Goal: Task Accomplishment & Management: Manage account settings

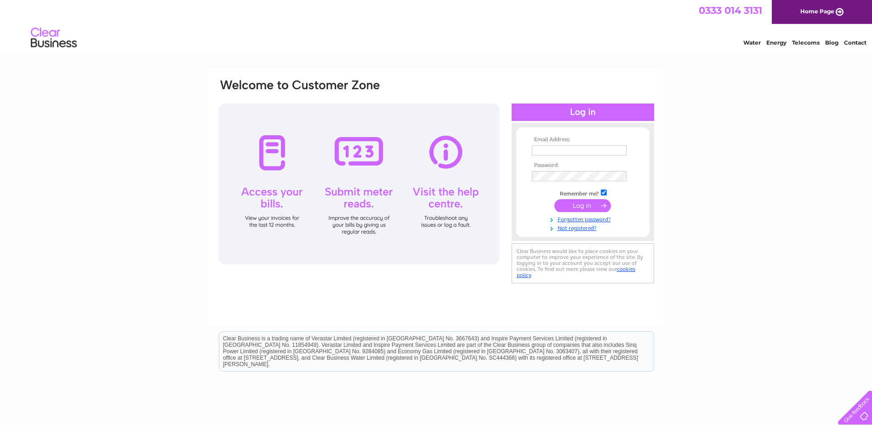
type input "robertmasoncontracts@btconnect.com"
click at [571, 208] on input "submit" at bounding box center [582, 205] width 57 height 13
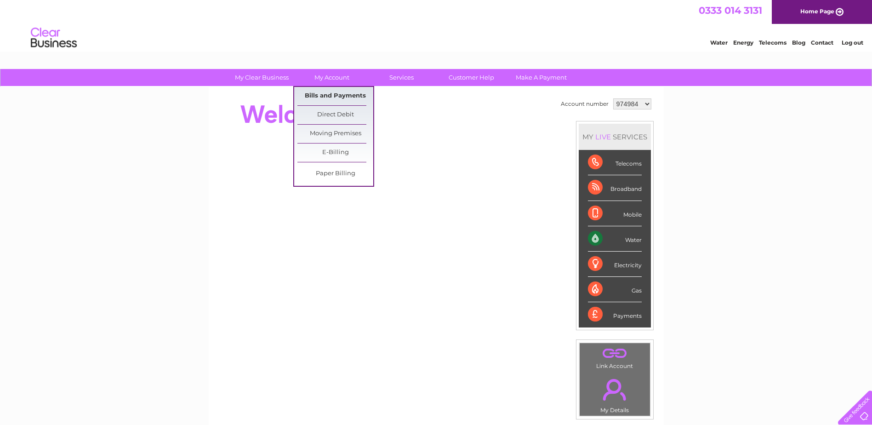
click at [323, 96] on link "Bills and Payments" at bounding box center [335, 96] width 76 height 18
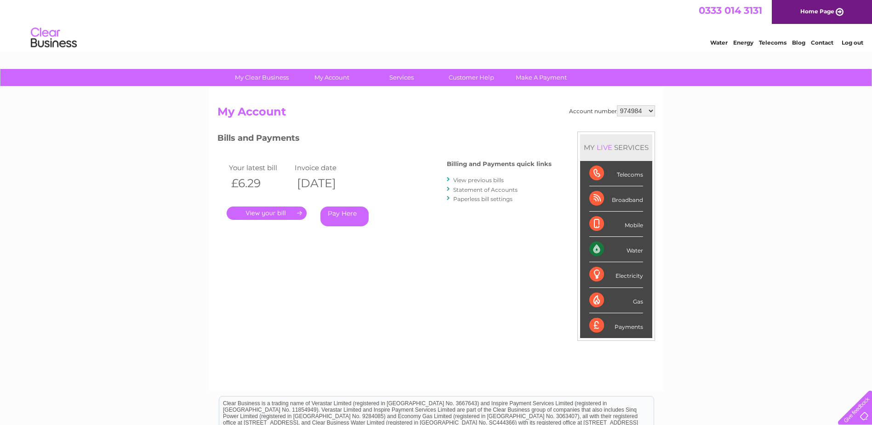
click at [285, 210] on link "." at bounding box center [267, 212] width 80 height 13
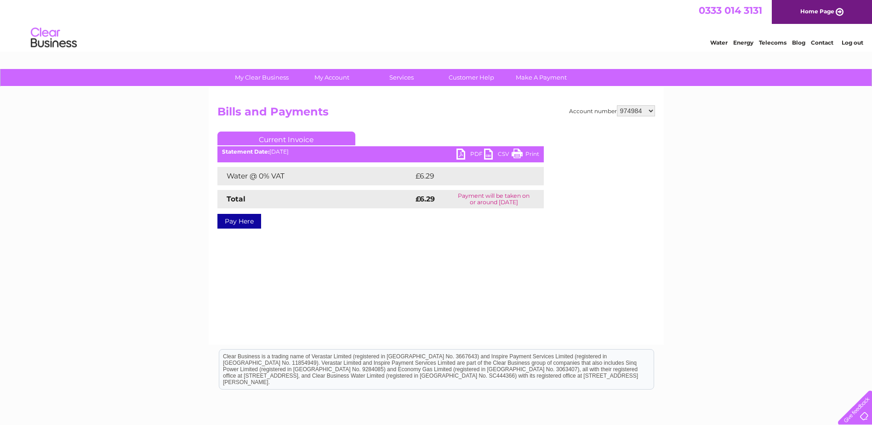
click at [467, 154] on link "PDF" at bounding box center [470, 154] width 28 height 13
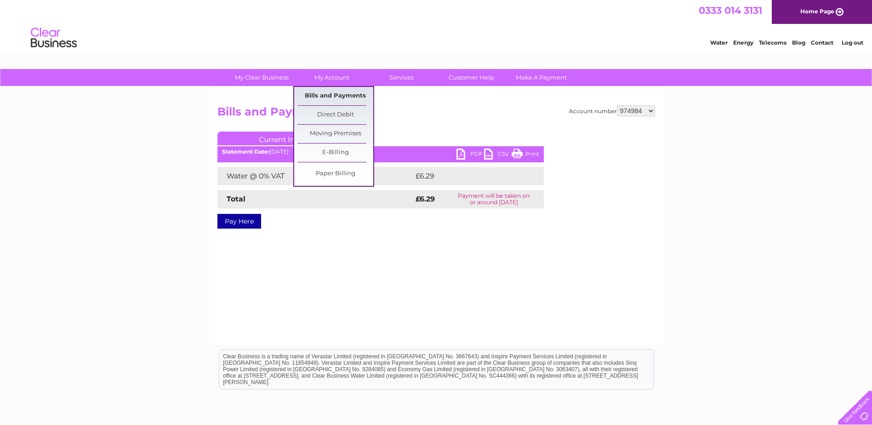
click at [335, 93] on link "Bills and Payments" at bounding box center [335, 96] width 76 height 18
